Goal: Transaction & Acquisition: Download file/media

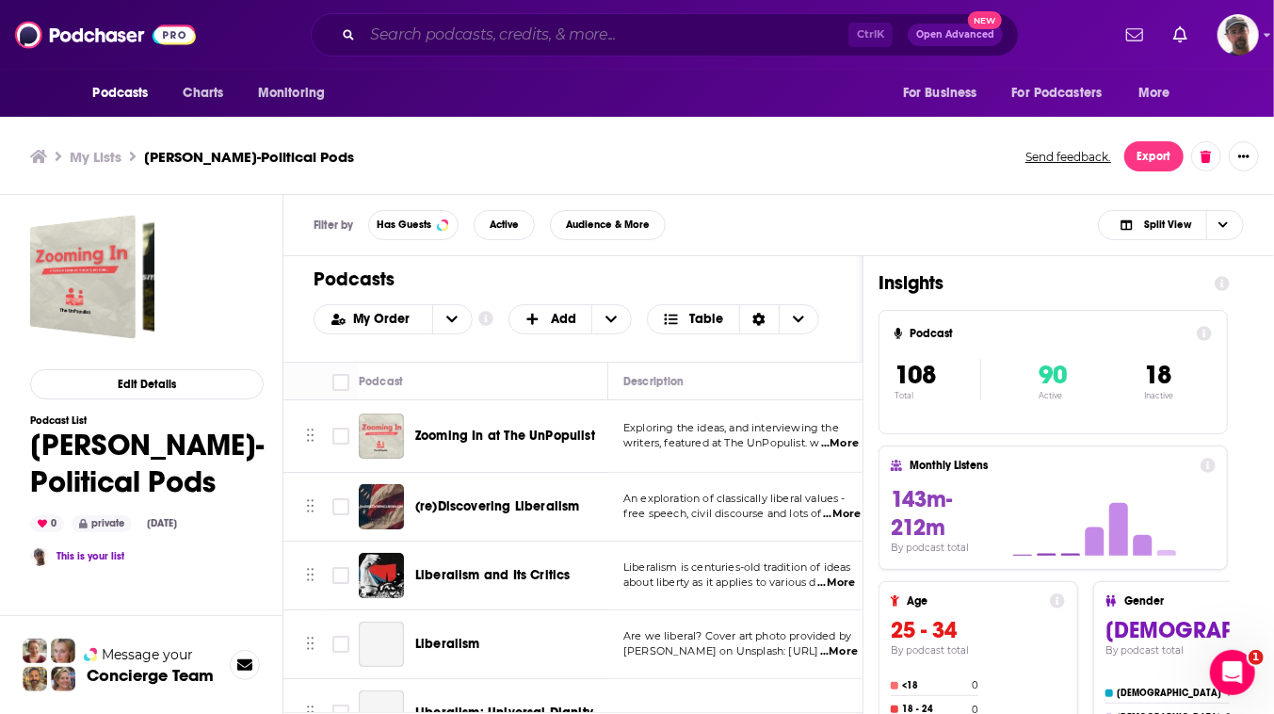
click at [569, 36] on input "Search podcasts, credits, & more..." at bounding box center [606, 35] width 486 height 30
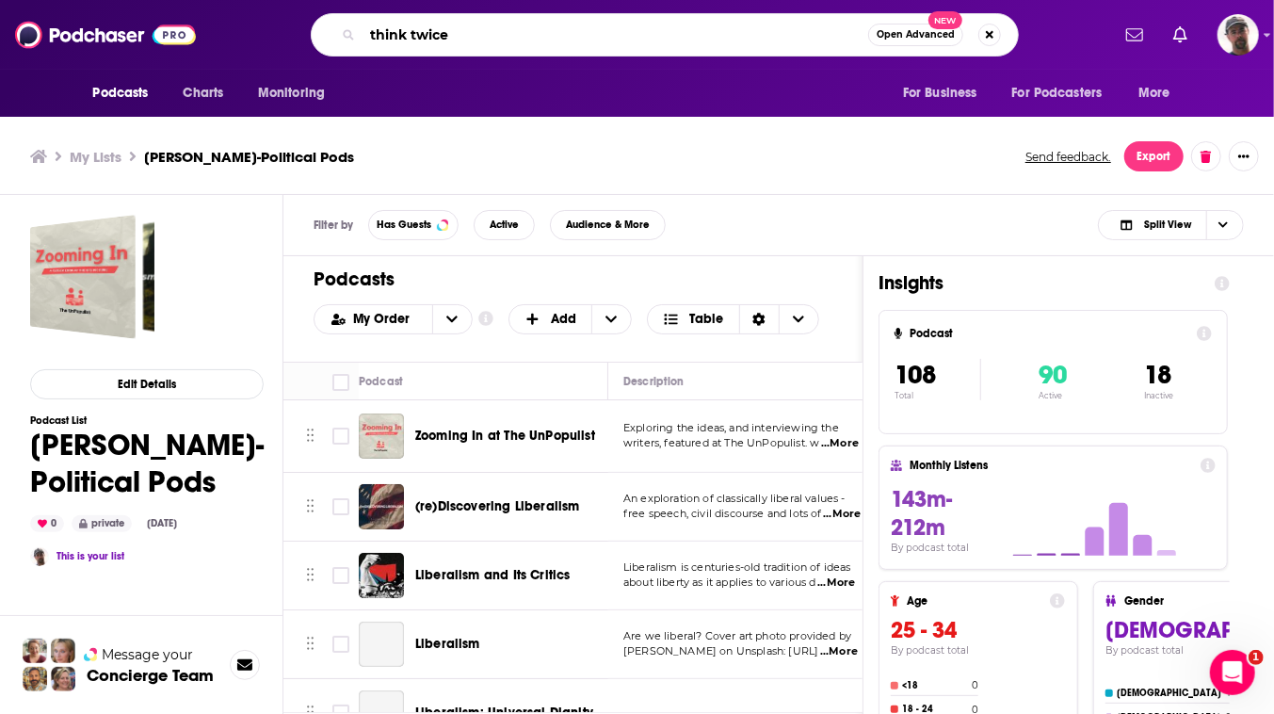
type input "think twice"
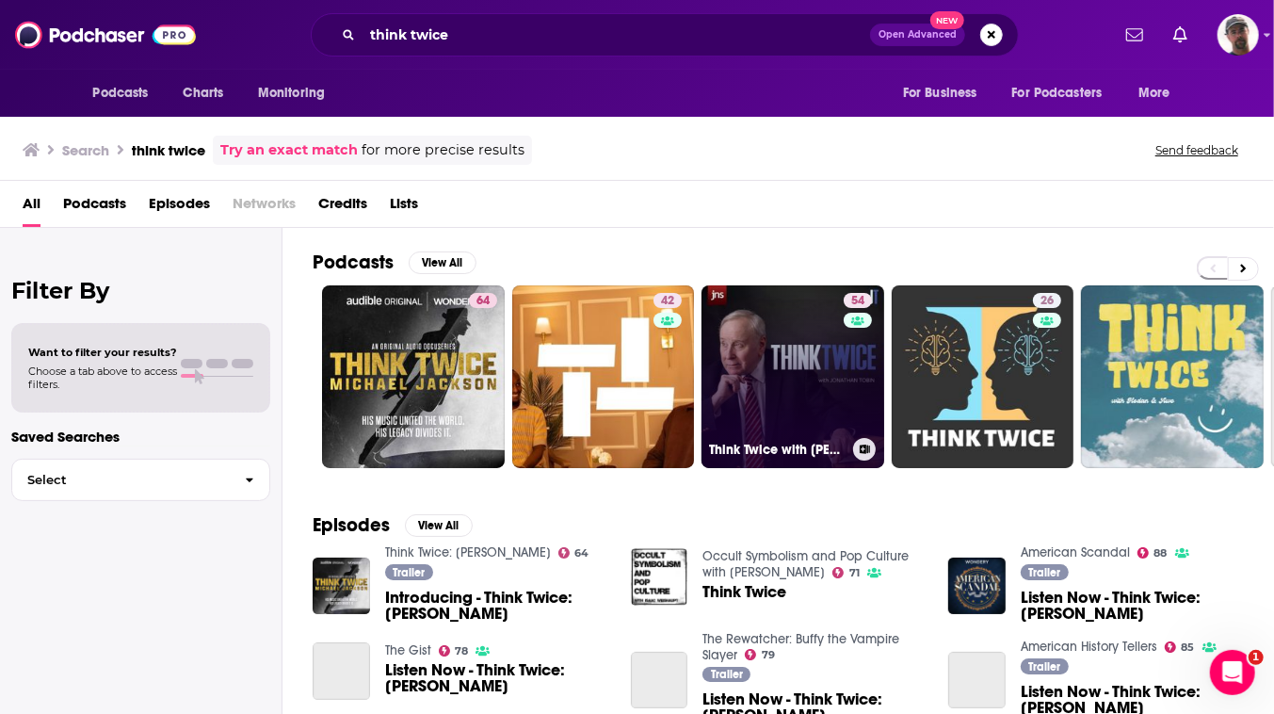
click at [854, 438] on link "54 Think Twice with [PERSON_NAME]" at bounding box center [793, 376] width 183 height 183
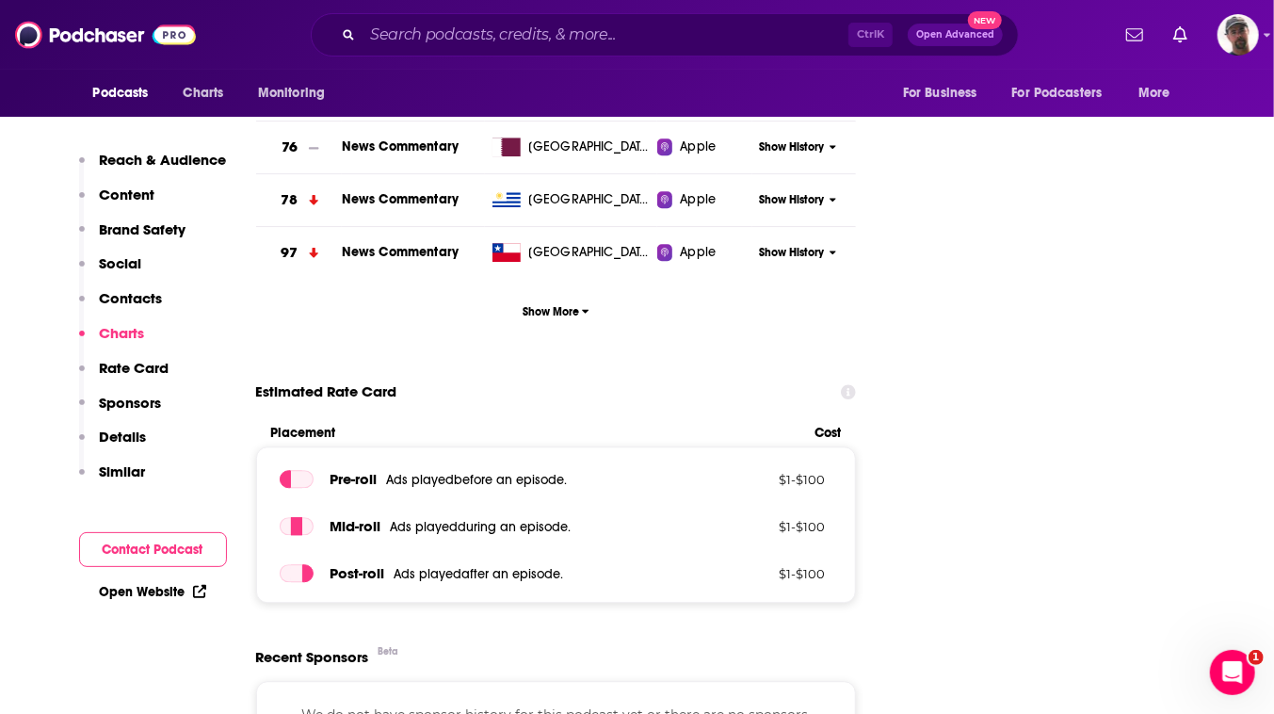
scroll to position [2139, 0]
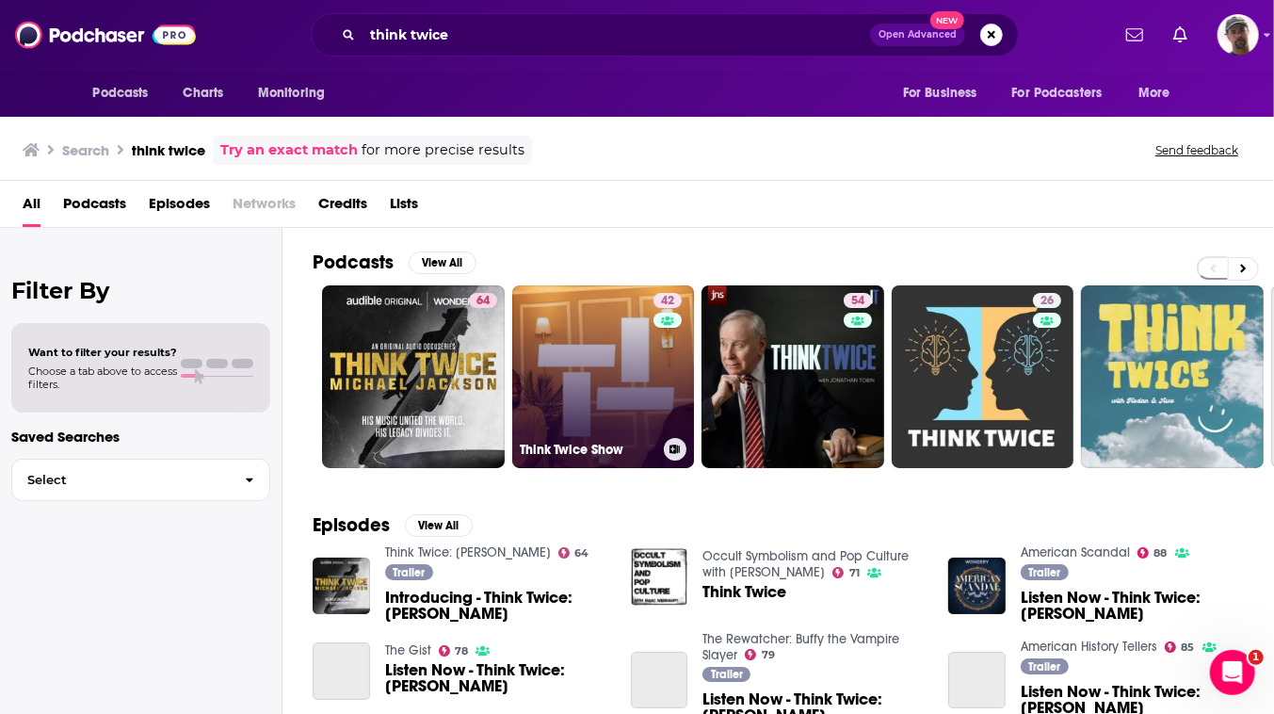
click at [695, 468] on link "42 Think Twice Show" at bounding box center [603, 376] width 183 height 183
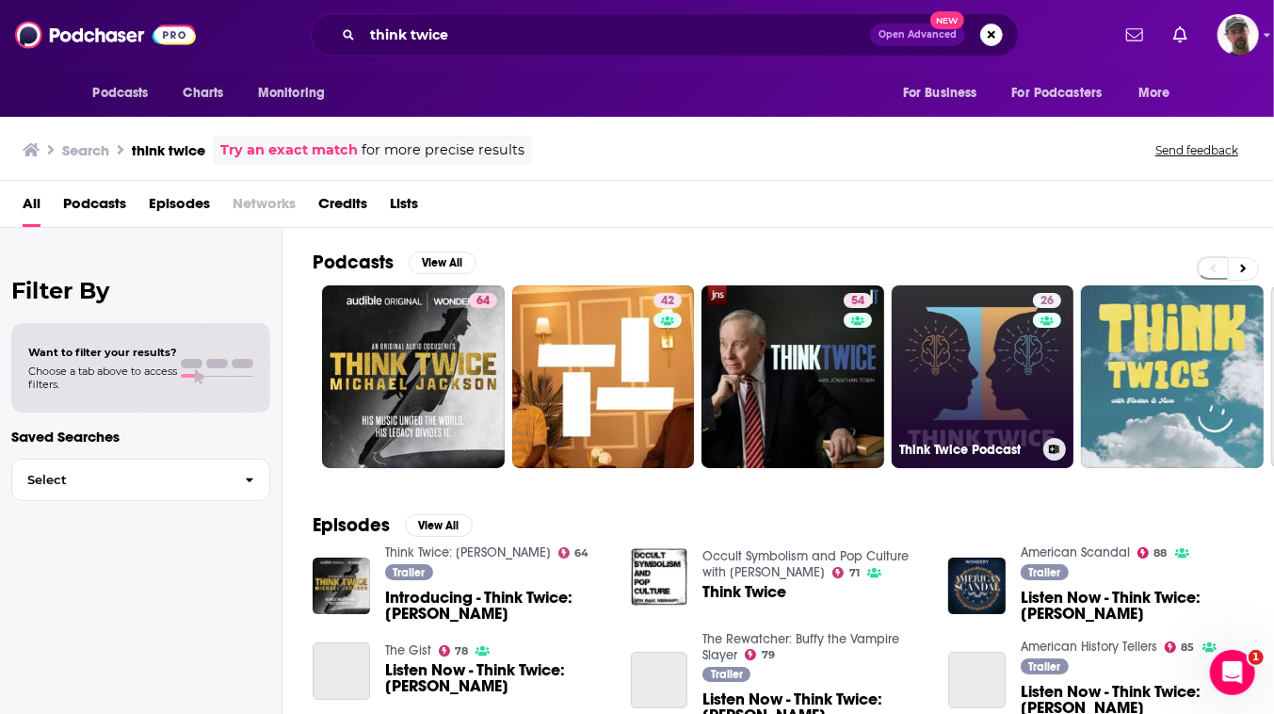
click at [1074, 449] on link "26 Think Twice Podcast" at bounding box center [983, 376] width 183 height 183
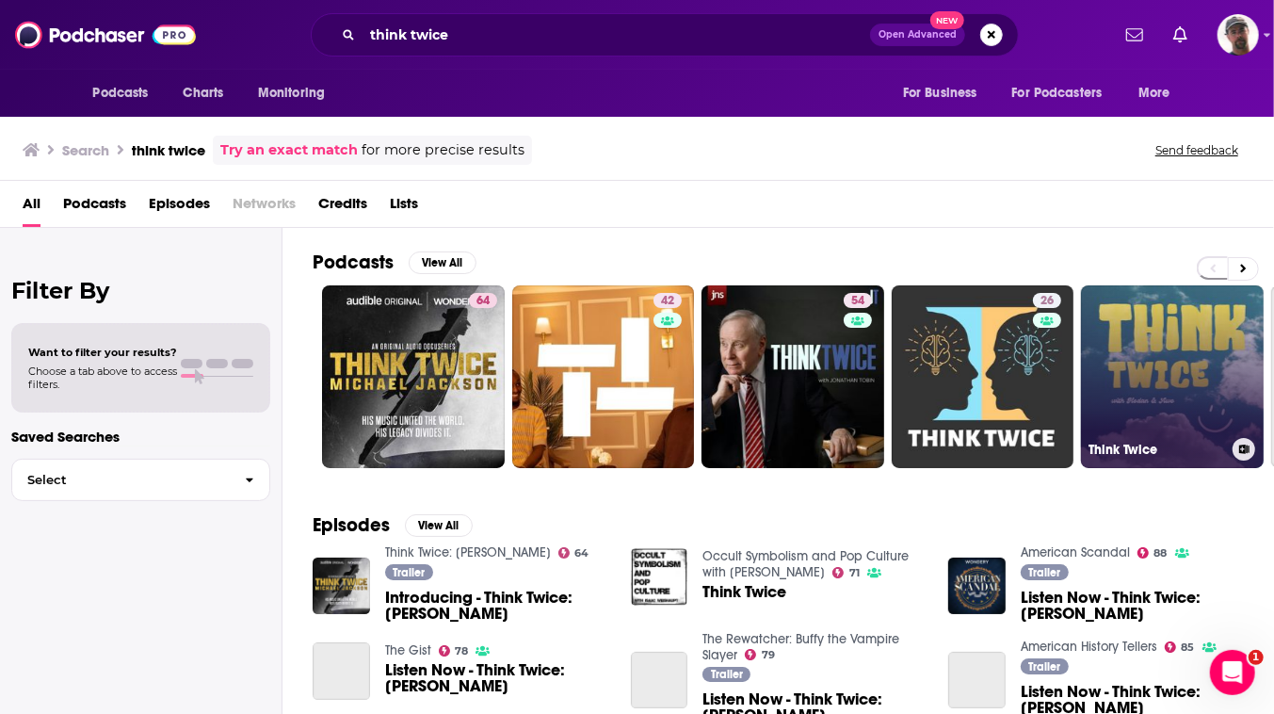
click at [1222, 451] on link "Think Twice" at bounding box center [1172, 376] width 183 height 183
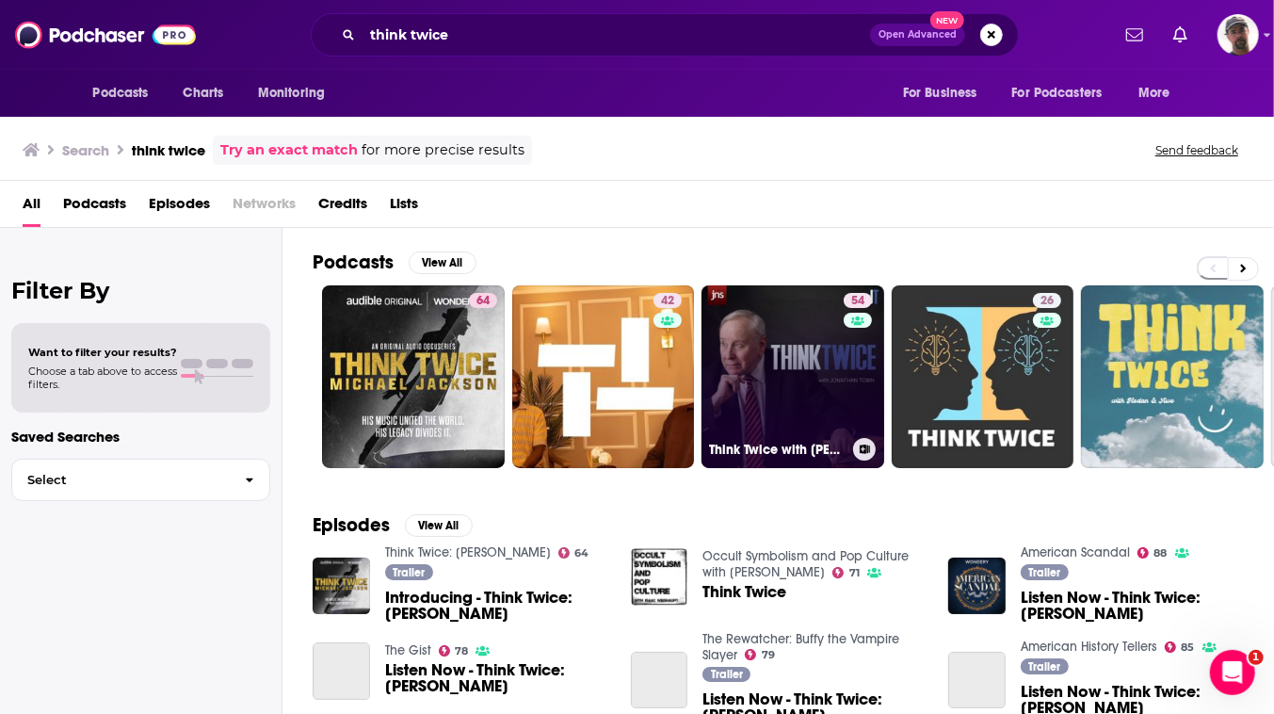
click at [867, 437] on link "54 Think Twice with [PERSON_NAME]" at bounding box center [793, 376] width 183 height 183
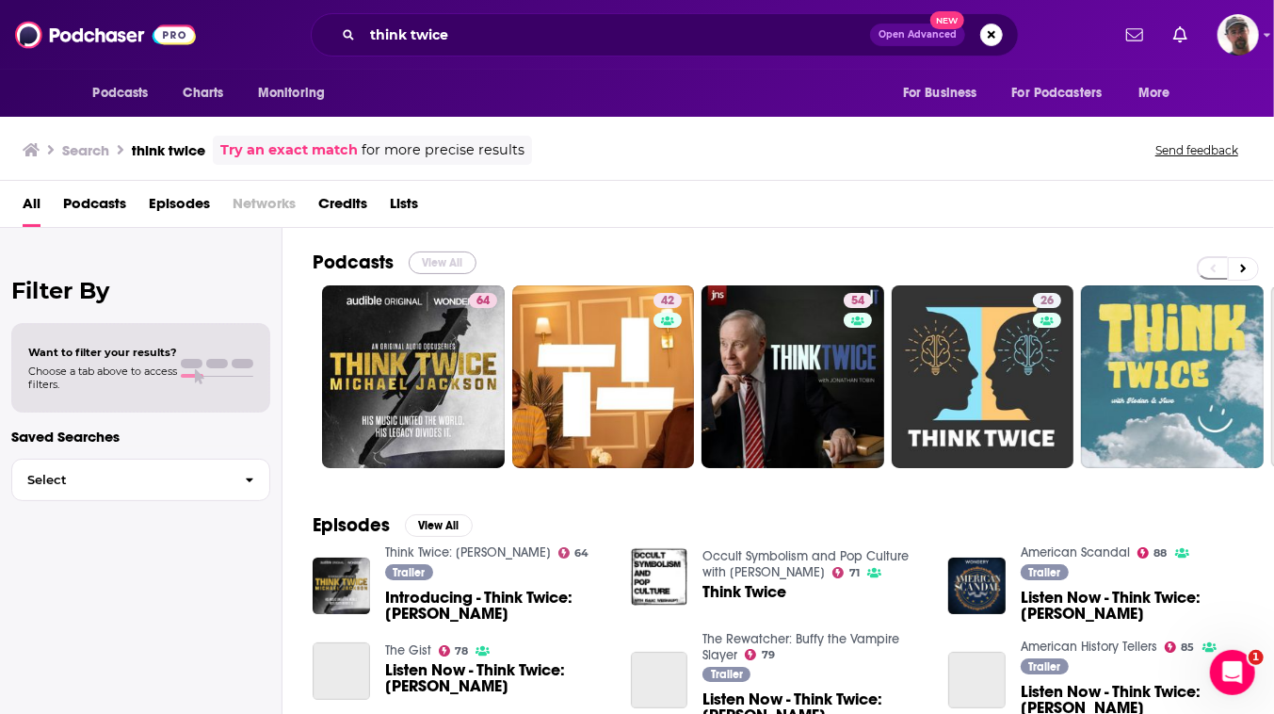
click at [476, 274] on button "View All" at bounding box center [443, 262] width 68 height 23
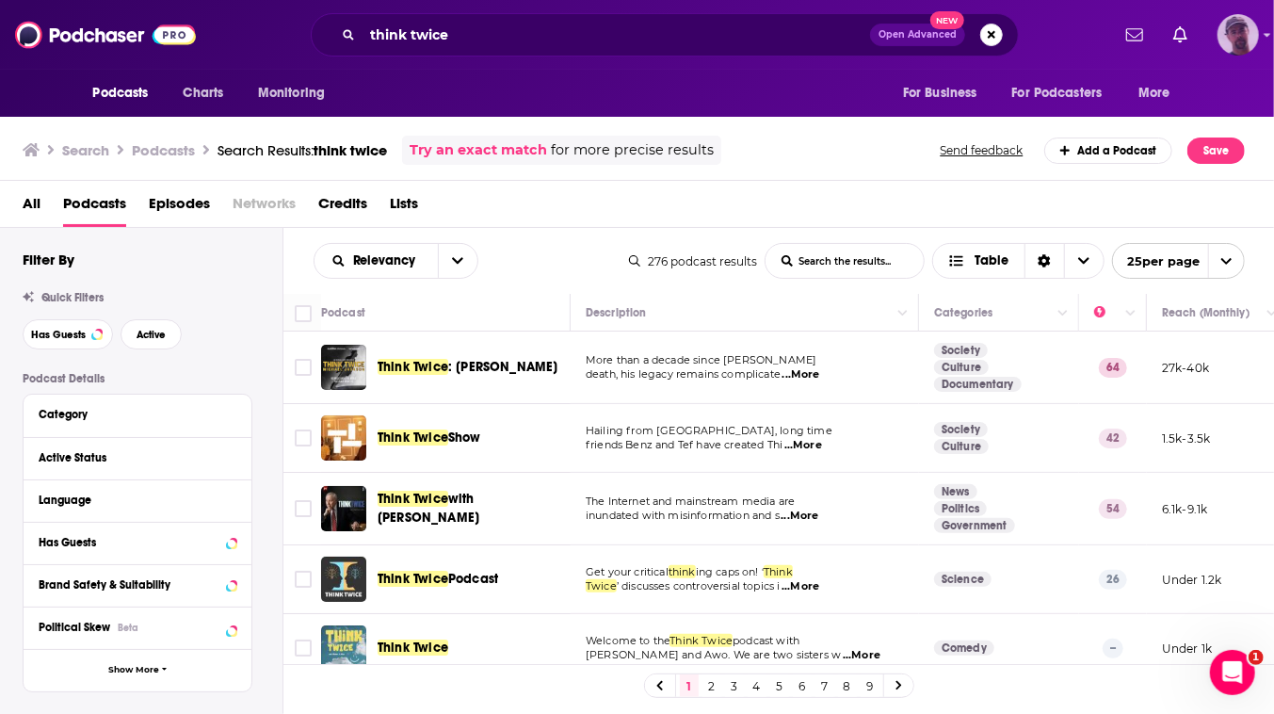
click at [1229, 45] on img "Logged in as cjPurdy" at bounding box center [1238, 34] width 41 height 41
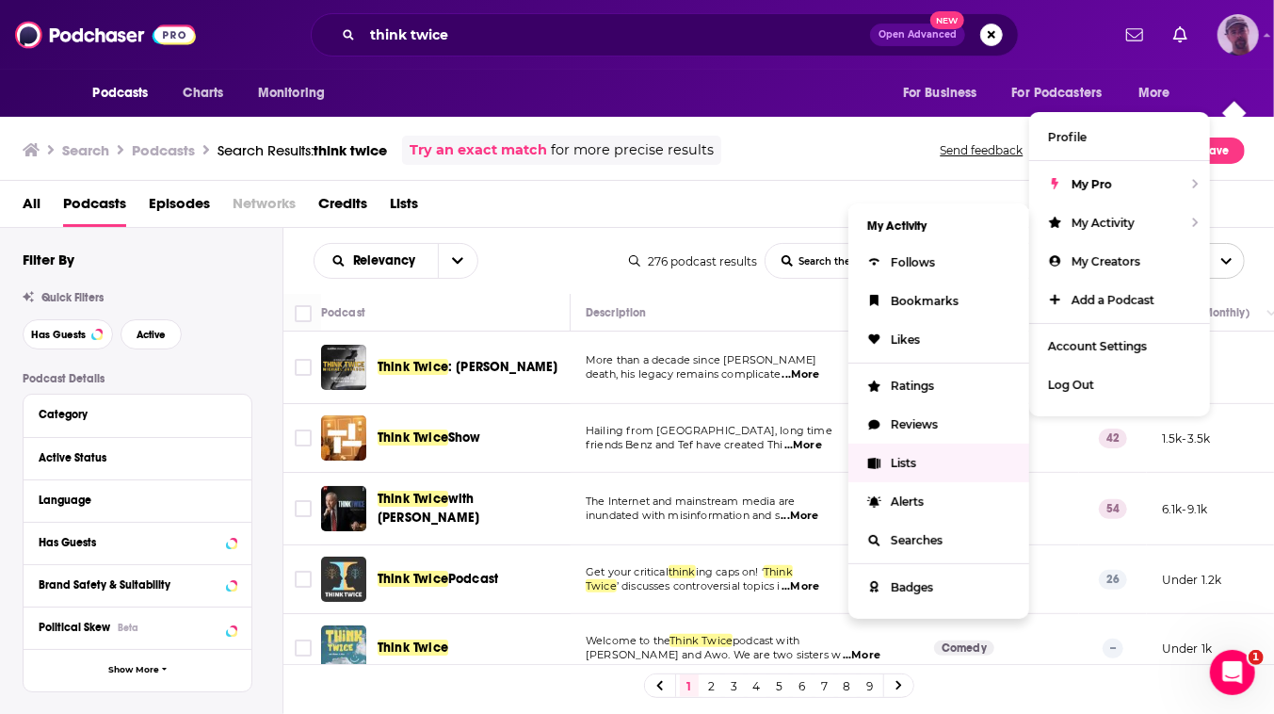
click at [891, 470] on span "Lists" at bounding box center [903, 463] width 25 height 14
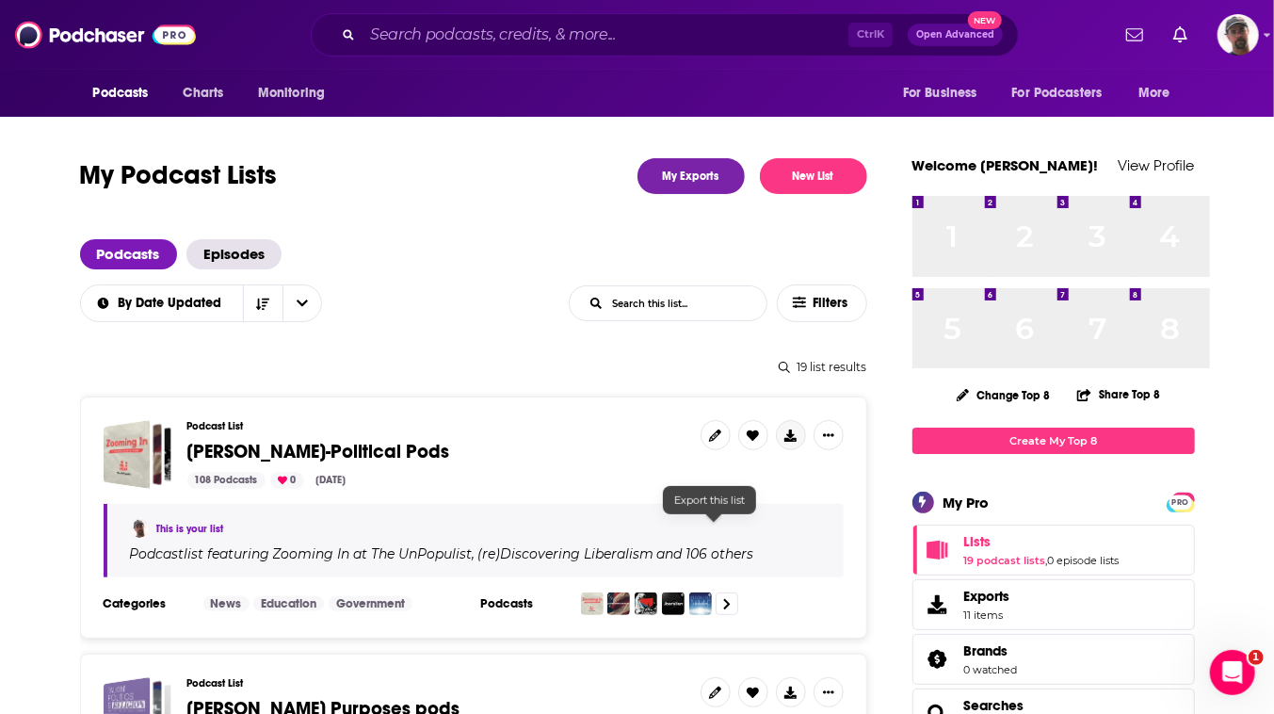
click at [784, 442] on icon at bounding box center [790, 435] width 12 height 12
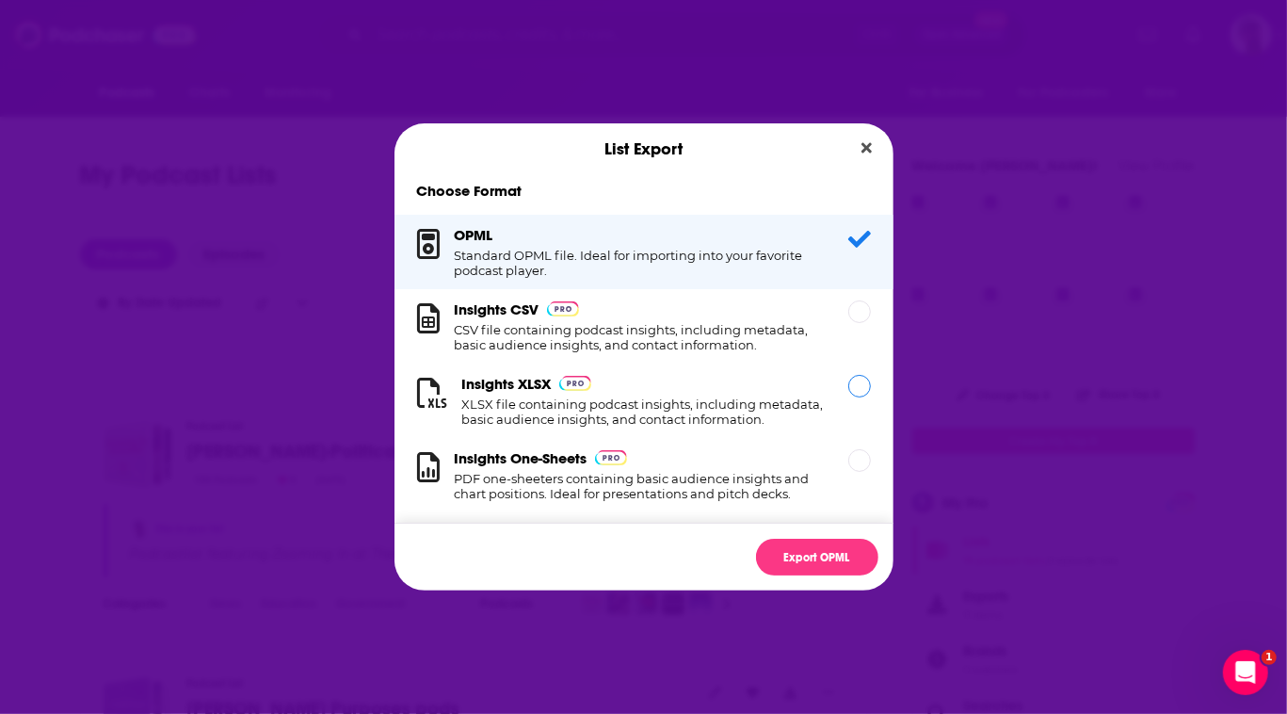
click at [462, 383] on h3 "Insights XLSX" at bounding box center [506, 384] width 89 height 18
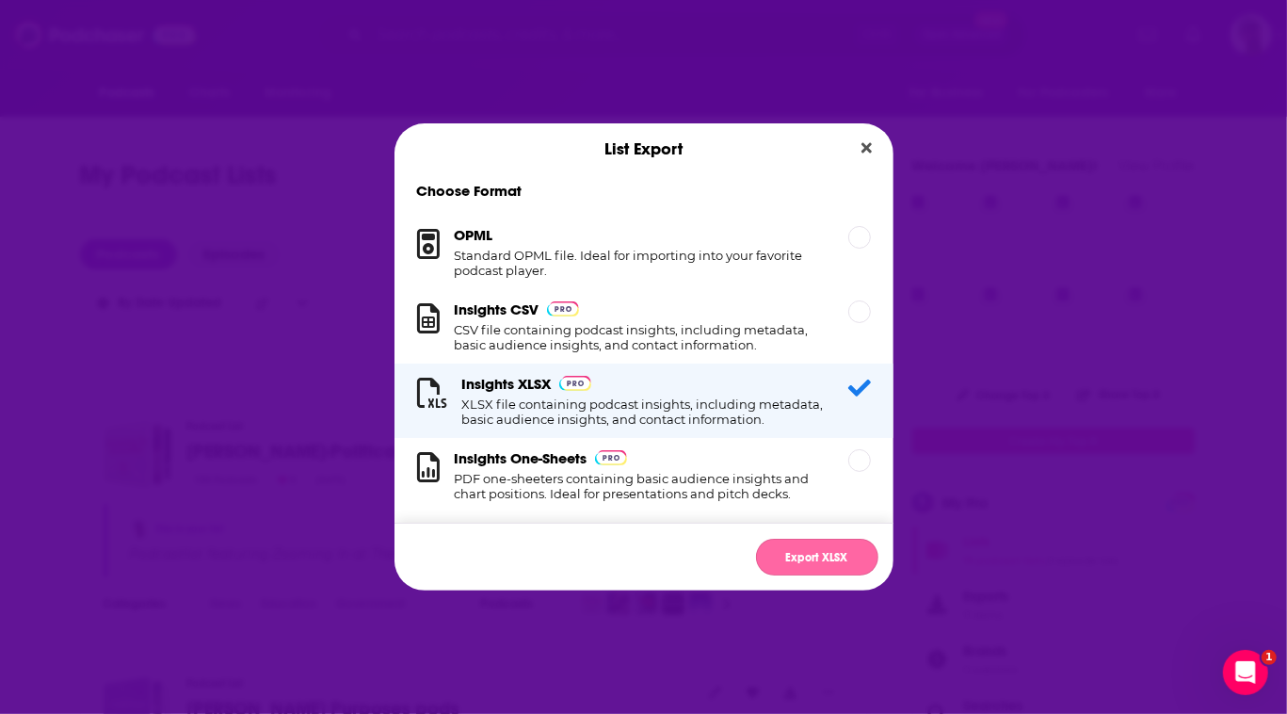
click at [850, 575] on button "Export XLSX" at bounding box center [817, 557] width 122 height 37
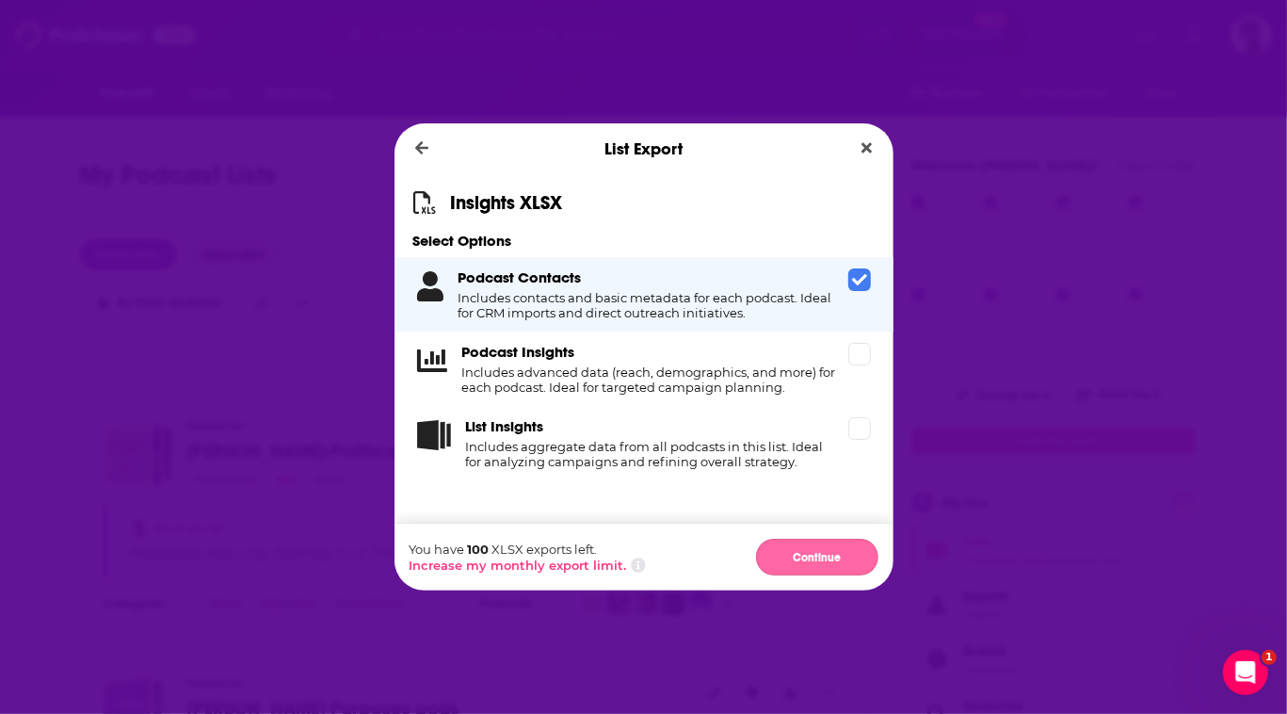
click at [853, 575] on button "Continue" at bounding box center [817, 557] width 122 height 37
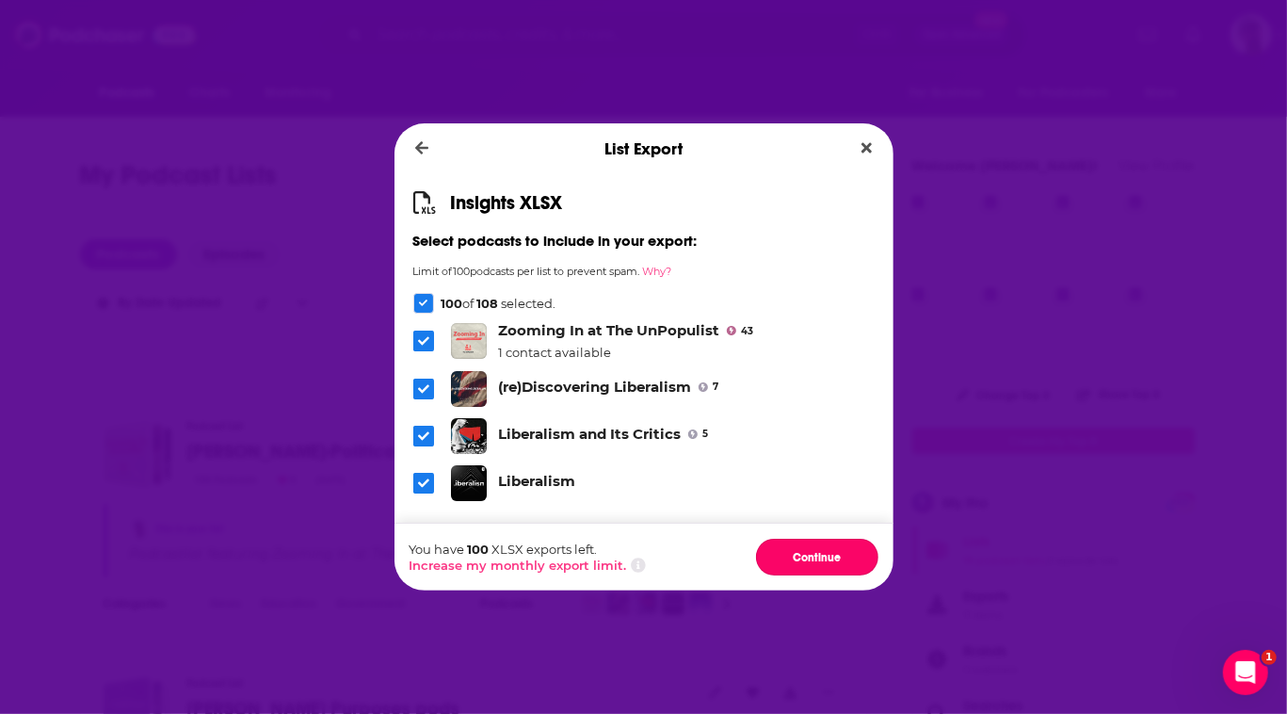
click at [853, 575] on button "Continue" at bounding box center [817, 557] width 122 height 37
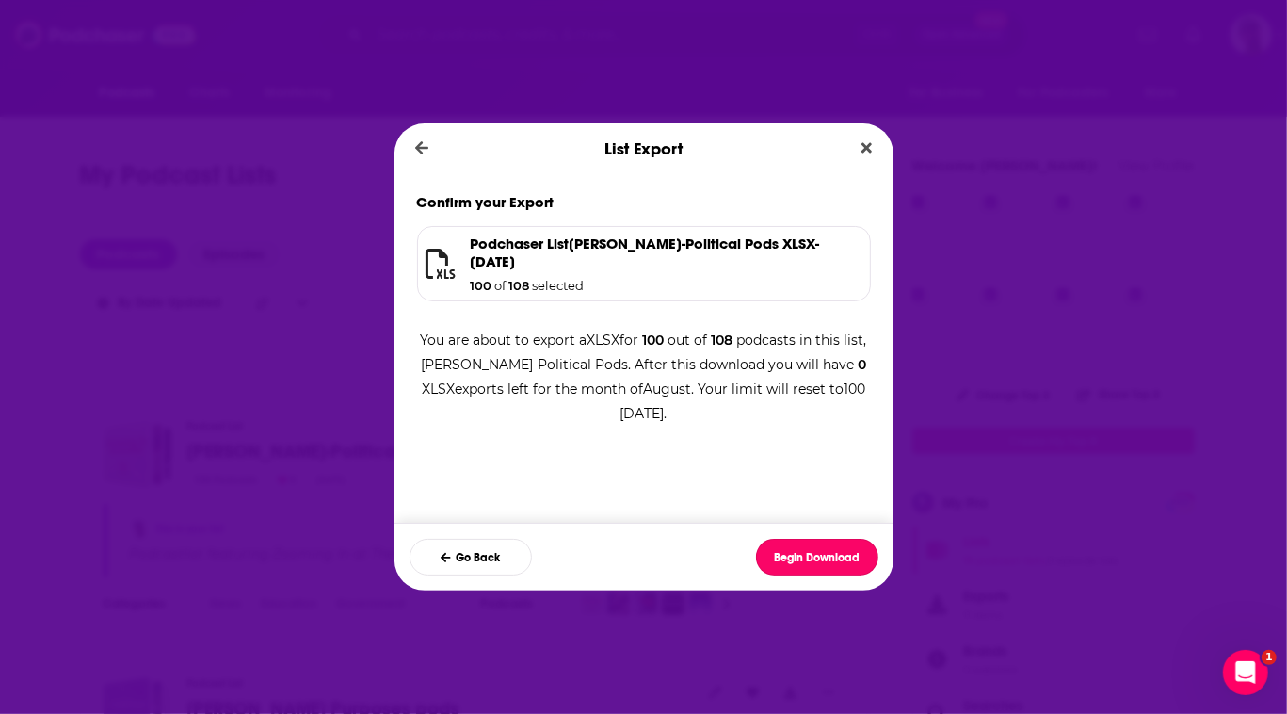
click at [853, 575] on button "Begin Download" at bounding box center [817, 557] width 122 height 37
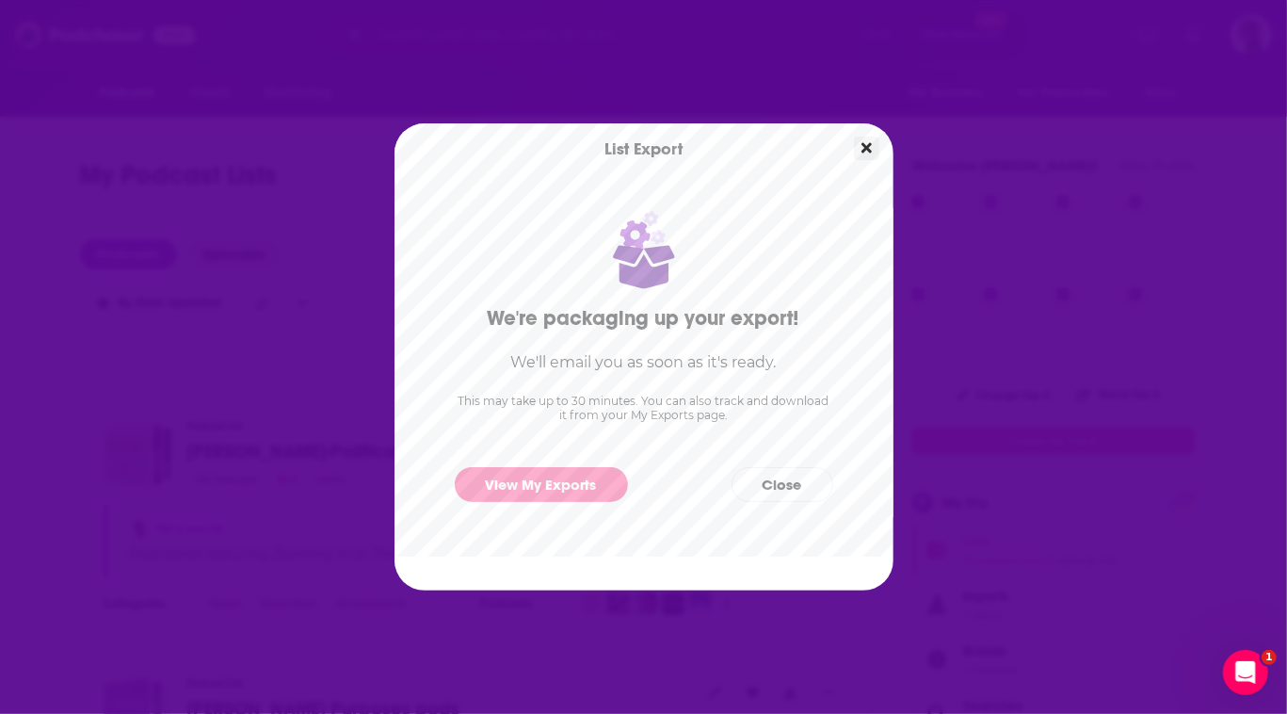
click at [872, 140] on icon "Close" at bounding box center [867, 147] width 10 height 15
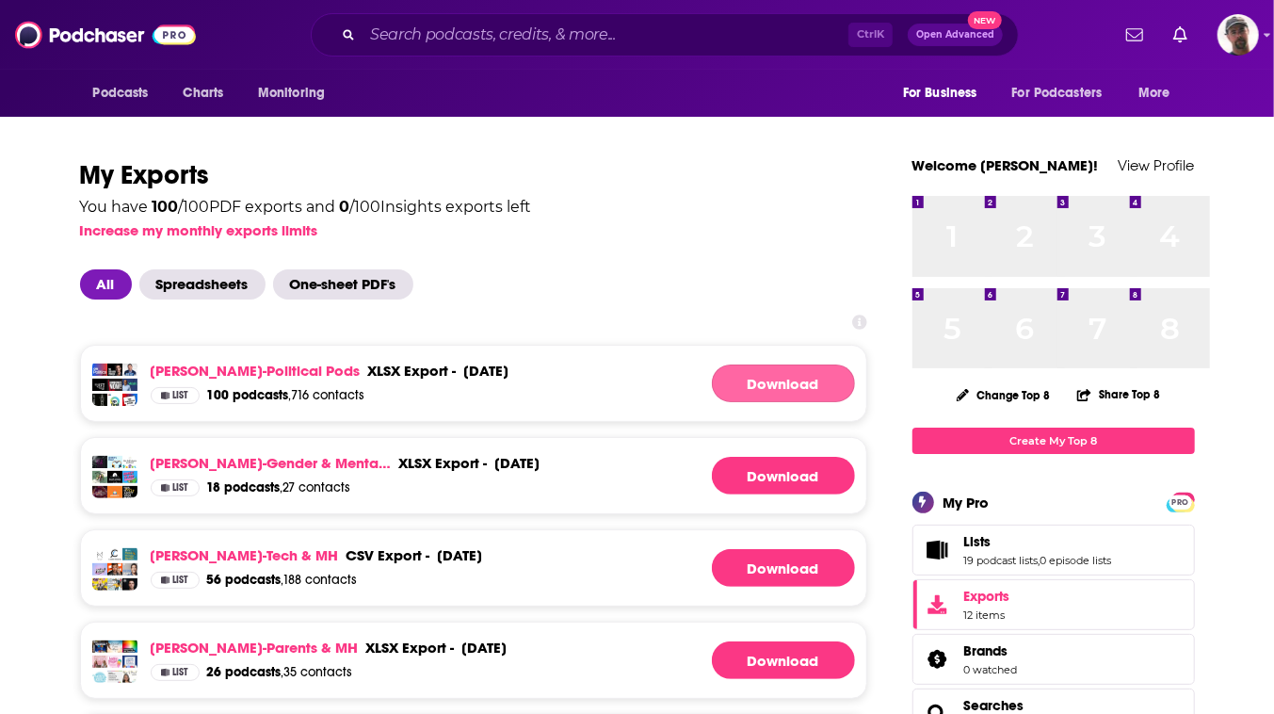
click at [712, 402] on link "Download" at bounding box center [783, 383] width 143 height 38
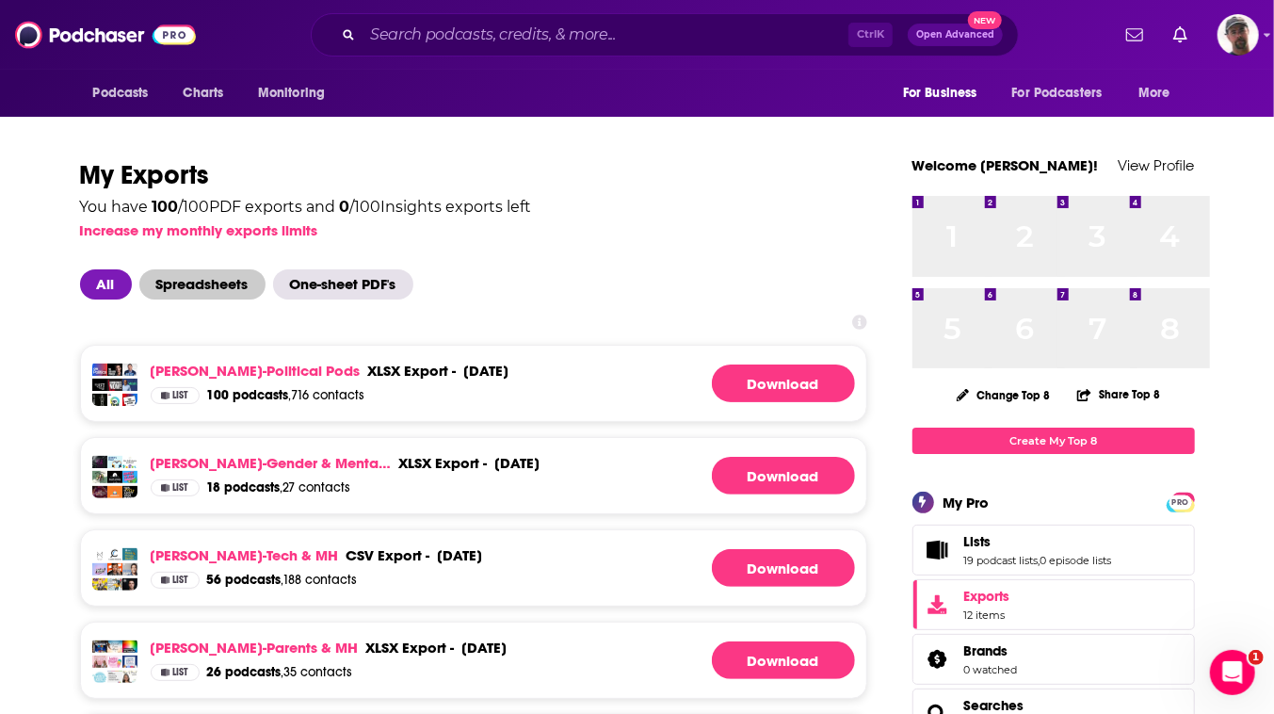
click at [237, 299] on span "Spreadsheets" at bounding box center [202, 284] width 126 height 30
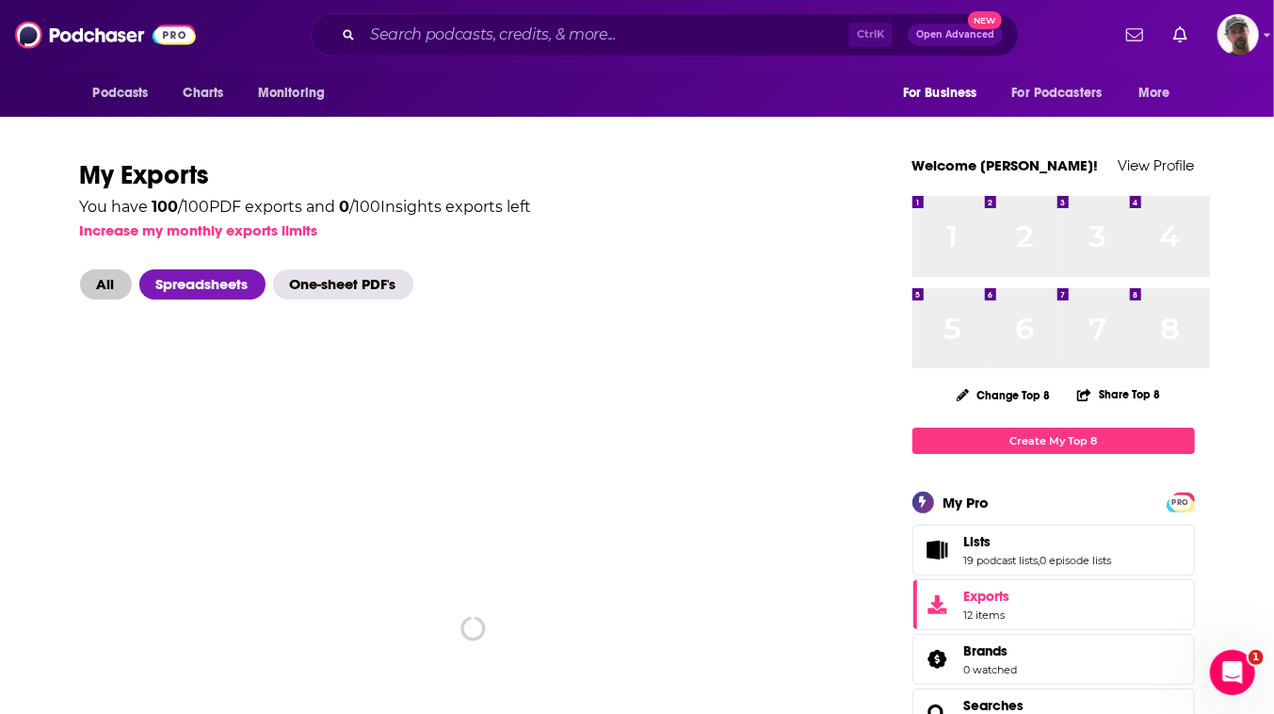
click at [81, 299] on span "All" at bounding box center [106, 284] width 52 height 30
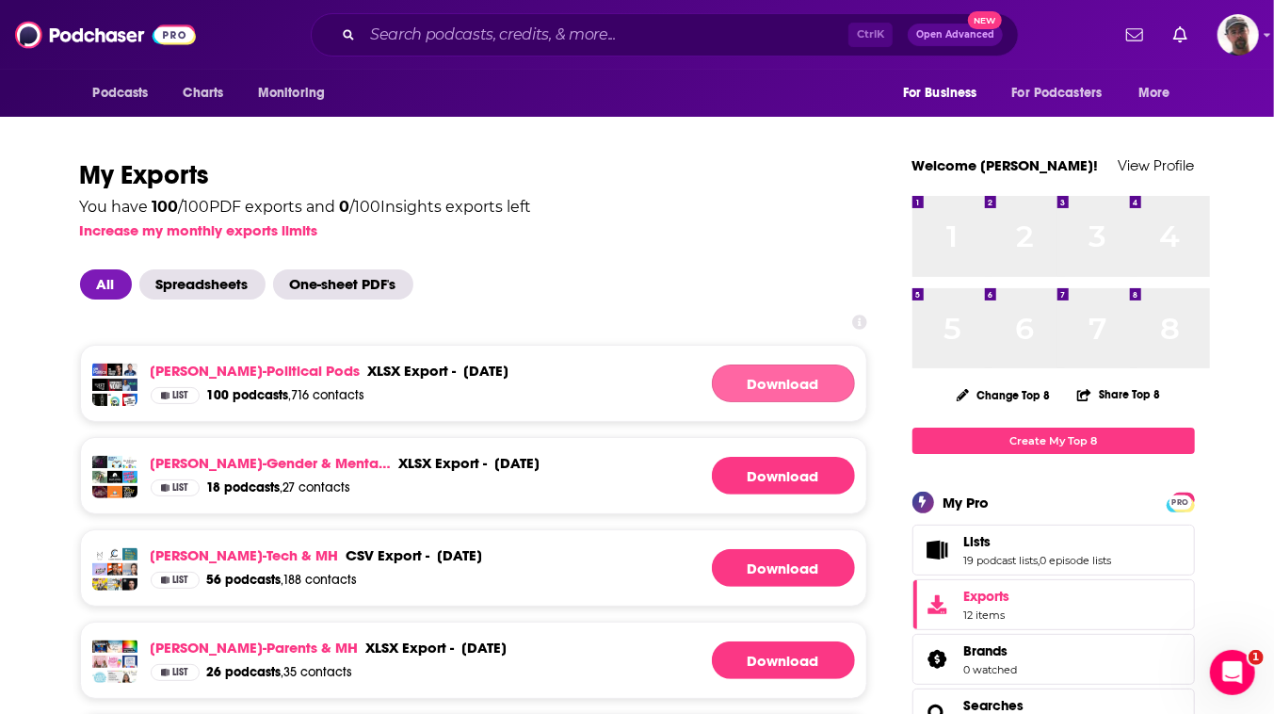
click at [712, 402] on link "Download" at bounding box center [783, 383] width 143 height 38
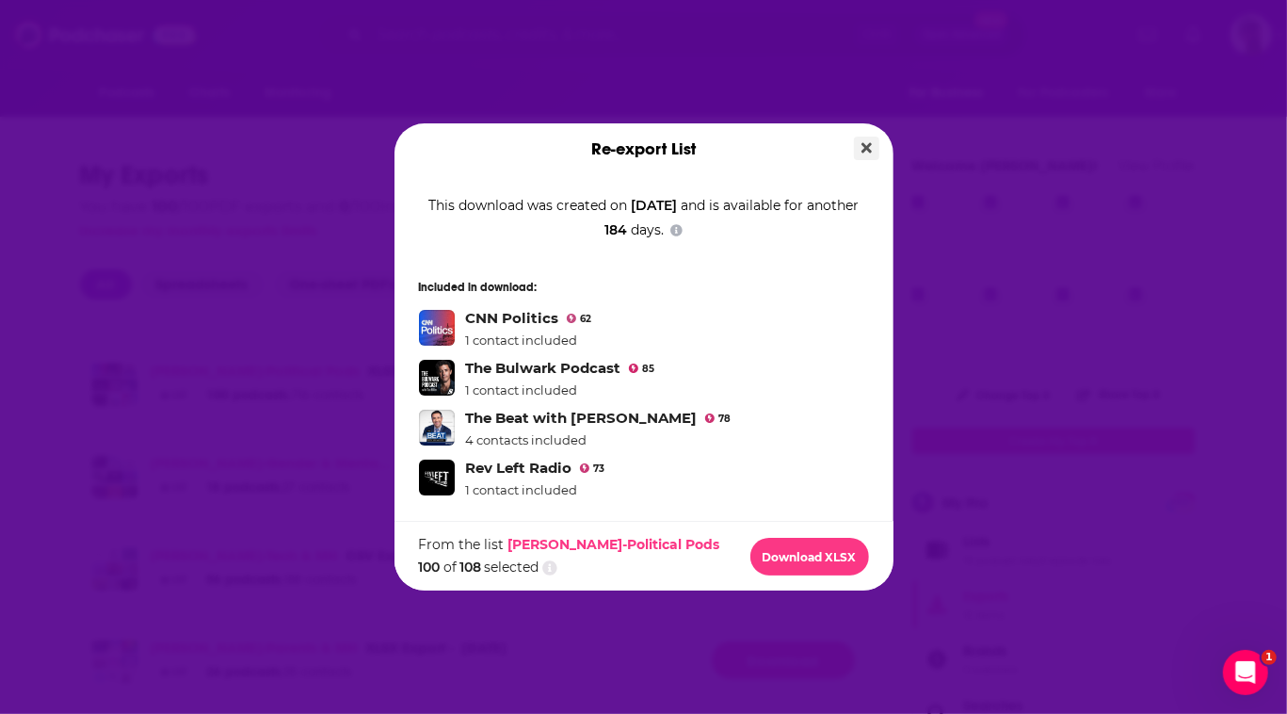
click at [872, 140] on icon "Close" at bounding box center [867, 147] width 10 height 15
